Goal: Task Accomplishment & Management: Complete application form

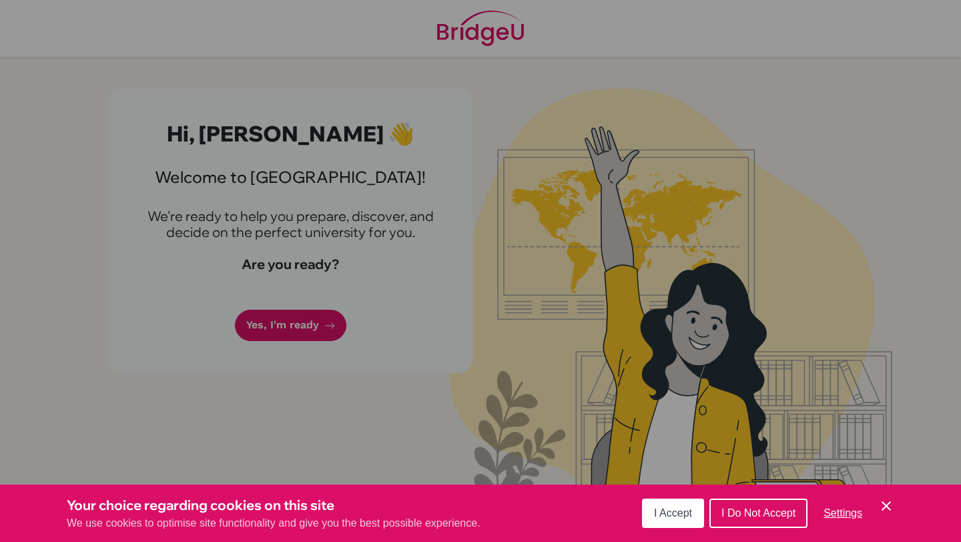
click at [682, 508] on span "I Accept" at bounding box center [673, 512] width 38 height 11
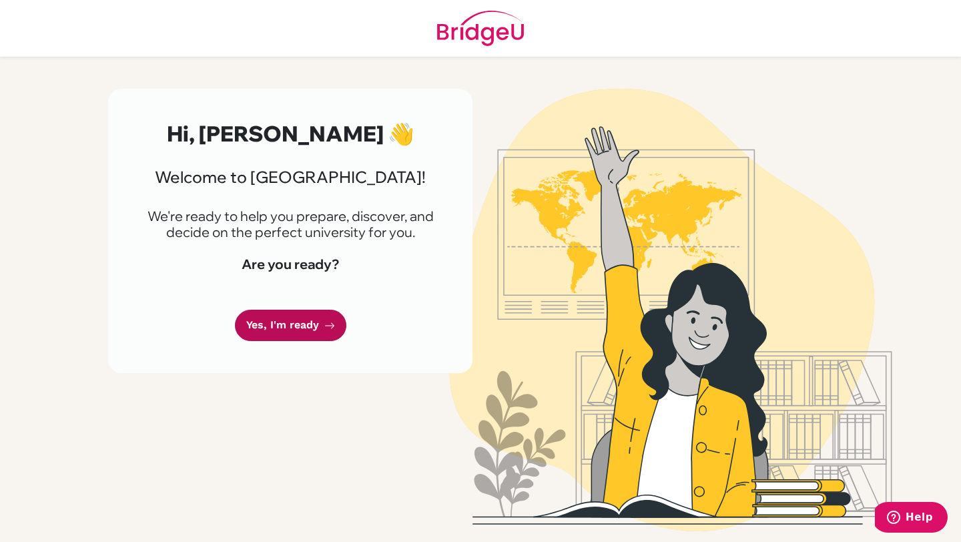
click at [288, 338] on link "Yes, I'm ready" at bounding box center [290, 325] width 111 height 31
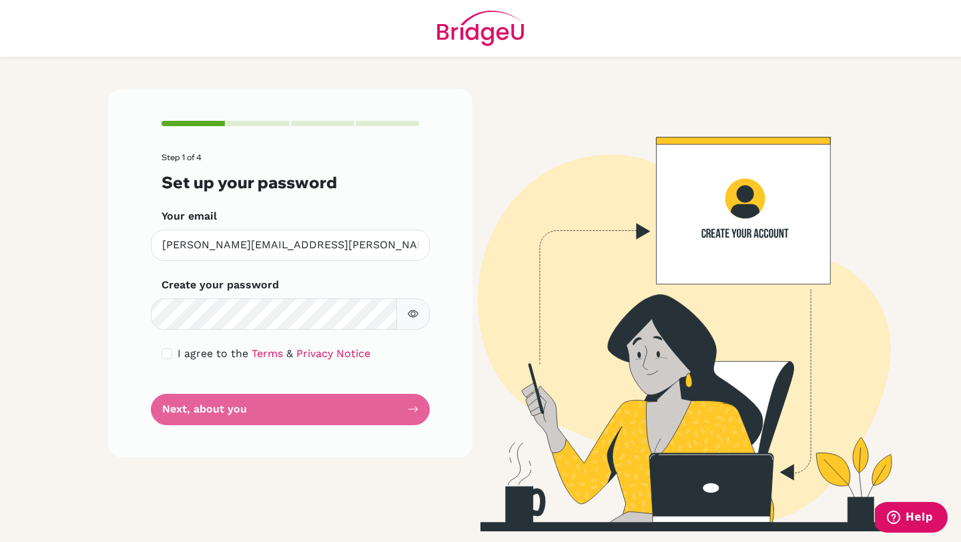
click at [318, 407] on form "Step 1 of 4 Set up your password Your email [PERSON_NAME][EMAIL_ADDRESS][PERSON…" at bounding box center [290, 289] width 258 height 272
click at [274, 412] on form "Step 1 of 4 Set up your password Your email [PERSON_NAME][EMAIL_ADDRESS][PERSON…" at bounding box center [290, 289] width 258 height 272
click at [163, 352] on input "checkbox" at bounding box center [166, 353] width 11 height 11
checkbox input "true"
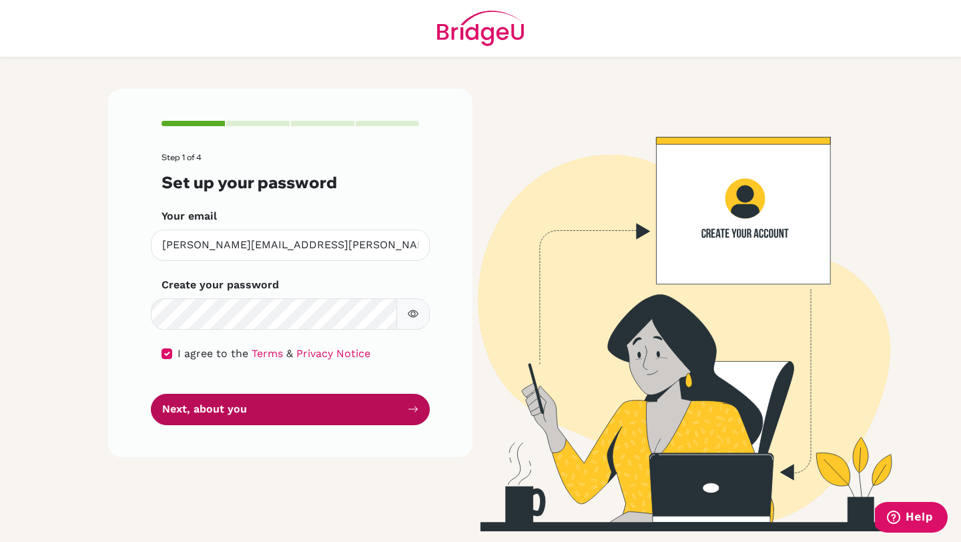
click at [191, 422] on button "Next, about you" at bounding box center [290, 409] width 279 height 31
